Goal: Task Accomplishment & Management: Use online tool/utility

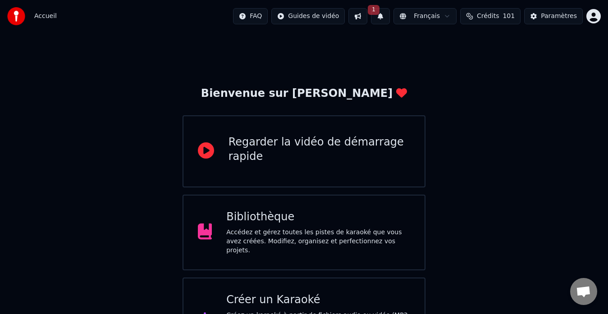
click at [106, 145] on div "Bienvenue sur Youka Regarder la vidéo de démarrage rapide Bibliothèque Accédez …" at bounding box center [304, 197] width 608 height 330
click at [390, 15] on button "1" at bounding box center [380, 16] width 19 height 16
click at [455, 47] on button "Mettre à Jour" at bounding box center [480, 45] width 56 height 16
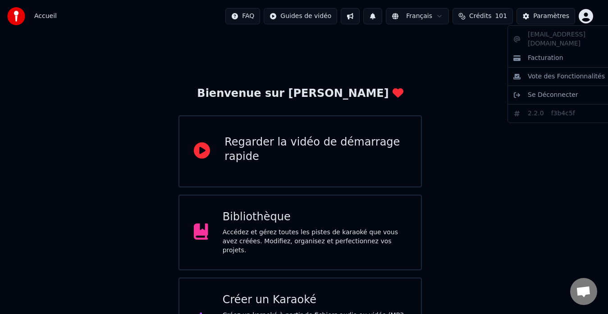
click at [593, 18] on html "Accueil FAQ Guides de vidéo Français Crédits 101 Paramètres Bienvenue sur Youka…" at bounding box center [304, 181] width 608 height 363
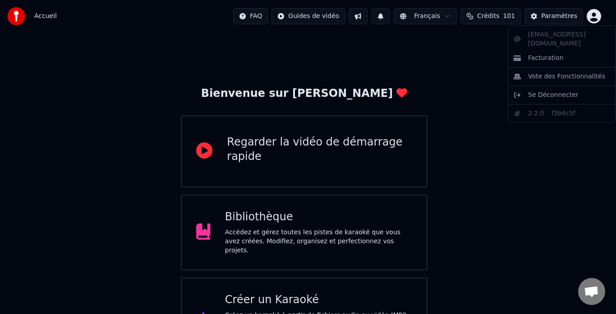
drag, startPoint x: 463, startPoint y: 67, endPoint x: 444, endPoint y: 68, distance: 18.9
click at [462, 67] on html "Accueil FAQ Guides de vidéo Français Crédits 101 Paramètres Bienvenue sur Youka…" at bounding box center [308, 181] width 616 height 363
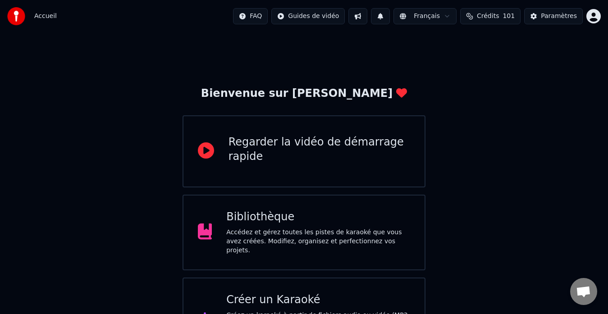
click at [252, 231] on div "Accédez et gérez toutes les pistes de karaoké que vous avez créées. Modifiez, o…" at bounding box center [318, 241] width 184 height 27
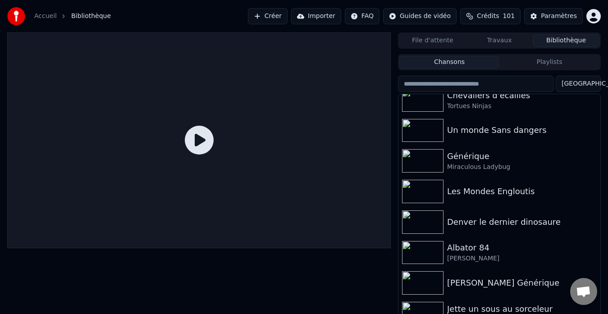
click at [299, 287] on div at bounding box center [199, 180] width 384 height 297
